Goal: Find specific page/section: Find specific page/section

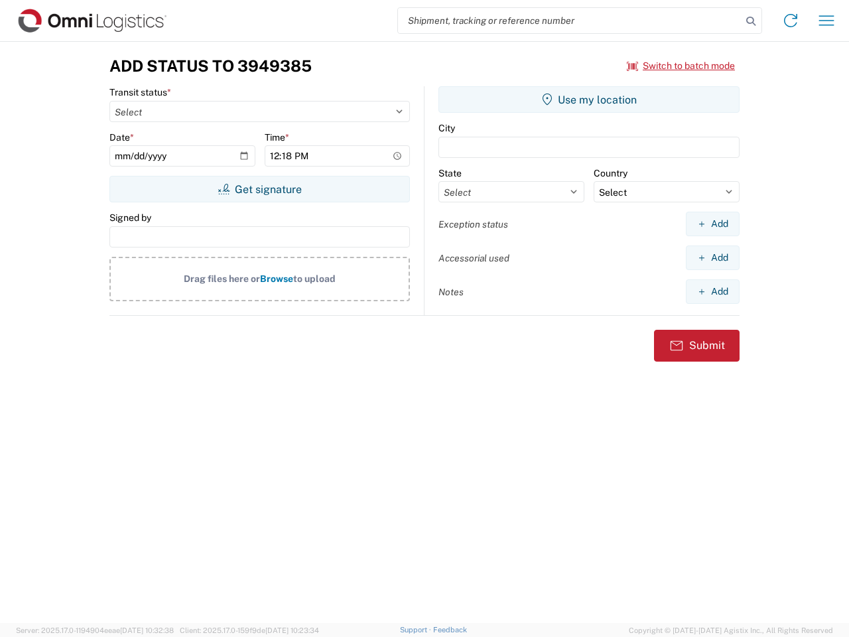
click at [570, 21] on input "search" at bounding box center [570, 20] width 344 height 25
click at [751, 21] on icon at bounding box center [750, 21] width 19 height 19
click at [791, 21] on icon at bounding box center [790, 20] width 21 height 21
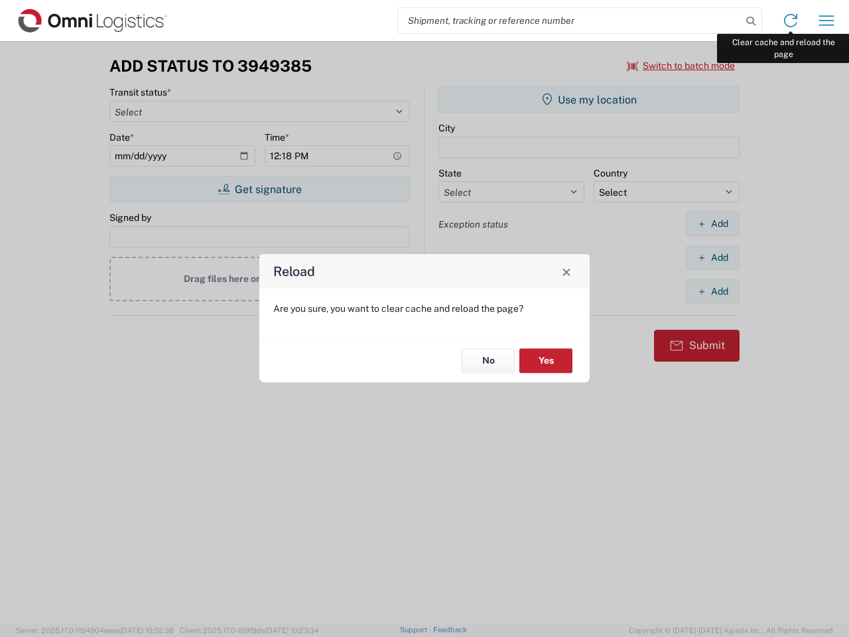
click at [826, 21] on div "Reload Are you sure, you want to clear cache and reload the page? No Yes" at bounding box center [424, 318] width 849 height 637
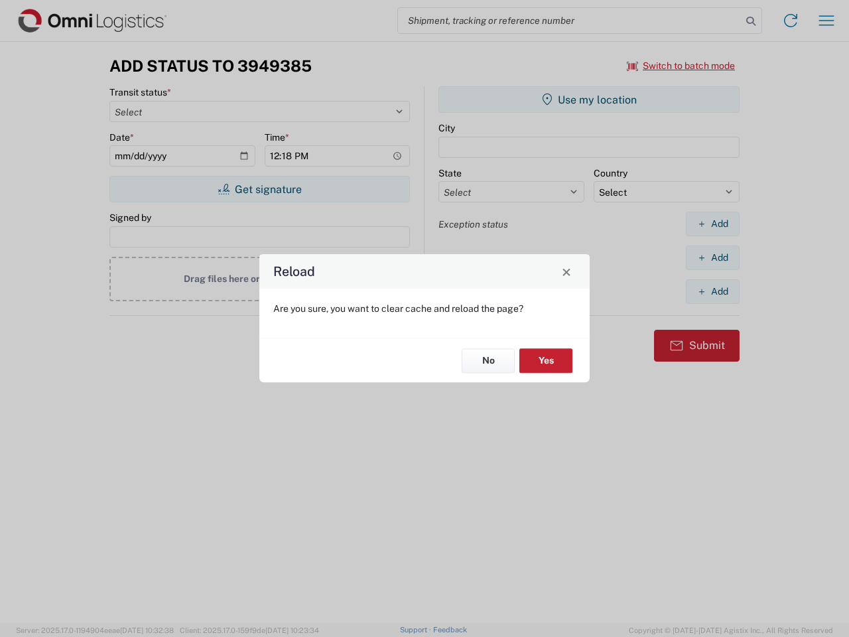
click at [681, 66] on div "Reload Are you sure, you want to clear cache and reload the page? No Yes" at bounding box center [424, 318] width 849 height 637
click at [259, 189] on div "Reload Are you sure, you want to clear cache and reload the page? No Yes" at bounding box center [424, 318] width 849 height 637
click at [589, 99] on div "Reload Are you sure, you want to clear cache and reload the page? No Yes" at bounding box center [424, 318] width 849 height 637
click at [712, 224] on div "Reload Are you sure, you want to clear cache and reload the page? No Yes" at bounding box center [424, 318] width 849 height 637
click at [712, 257] on div "Reload Are you sure, you want to clear cache and reload the page? No Yes" at bounding box center [424, 318] width 849 height 637
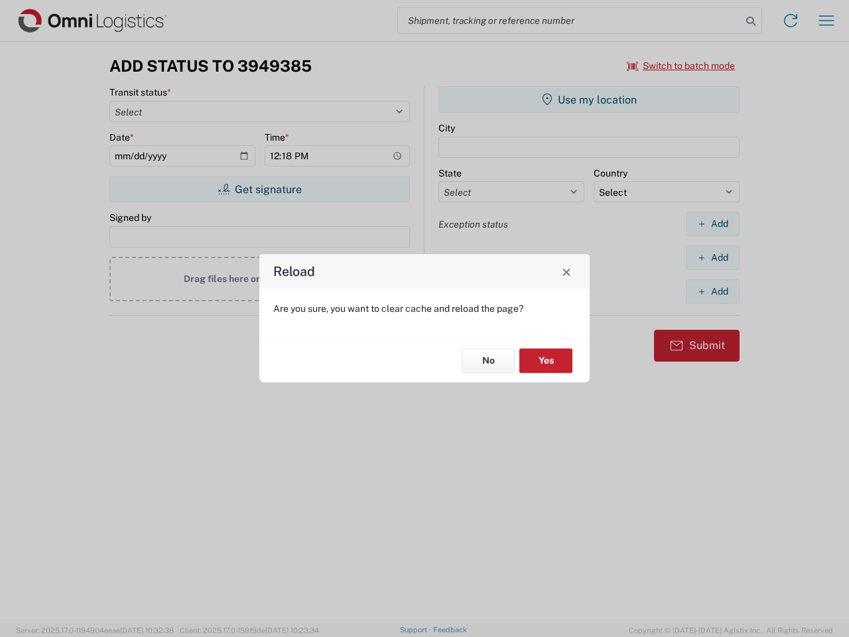
click at [712, 291] on div "Reload Are you sure, you want to clear cache and reload the page? No Yes" at bounding box center [424, 318] width 849 height 637
